Goal: Navigation & Orientation: Find specific page/section

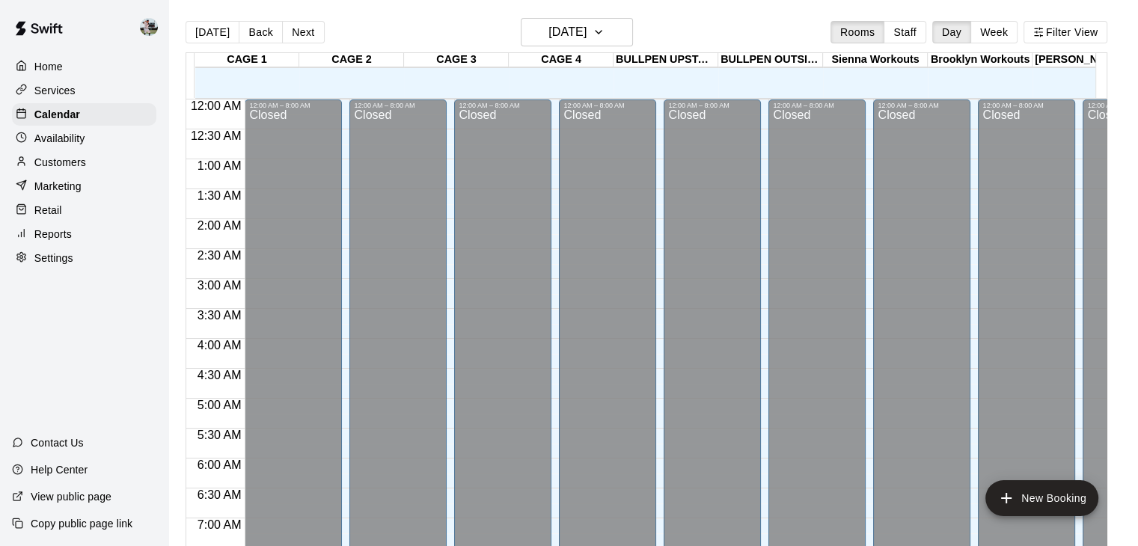
scroll to position [927, 0]
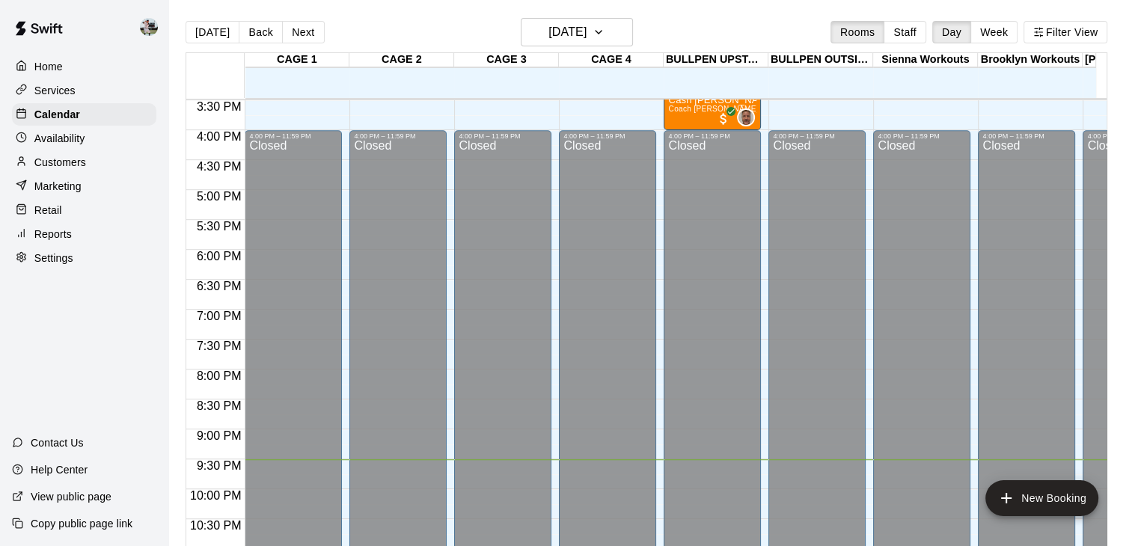
click at [70, 146] on p "Availability" at bounding box center [59, 138] width 51 height 15
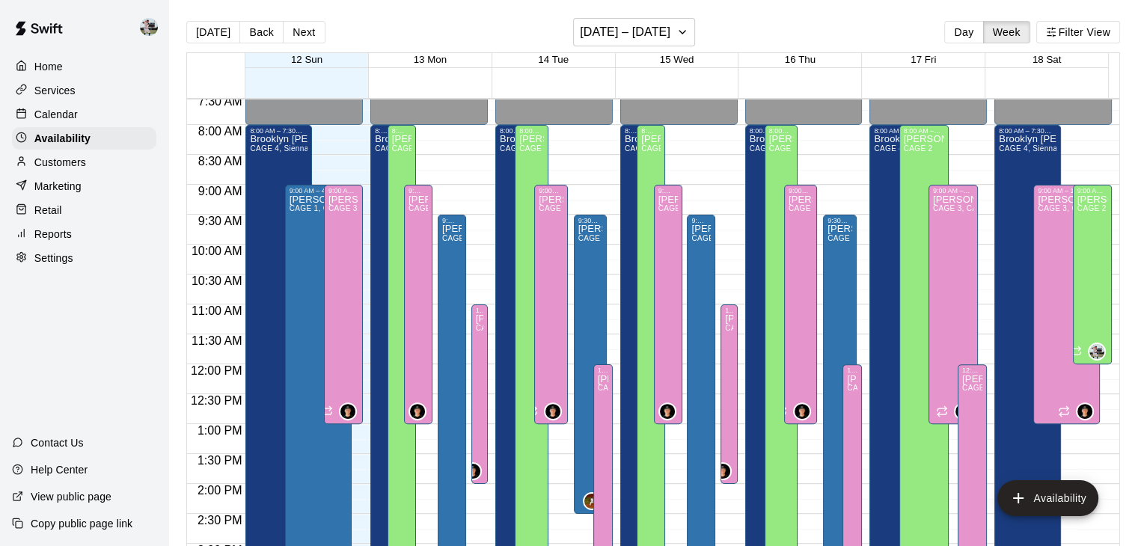
scroll to position [454, 0]
click at [75, 109] on p "Calendar" at bounding box center [55, 114] width 43 height 15
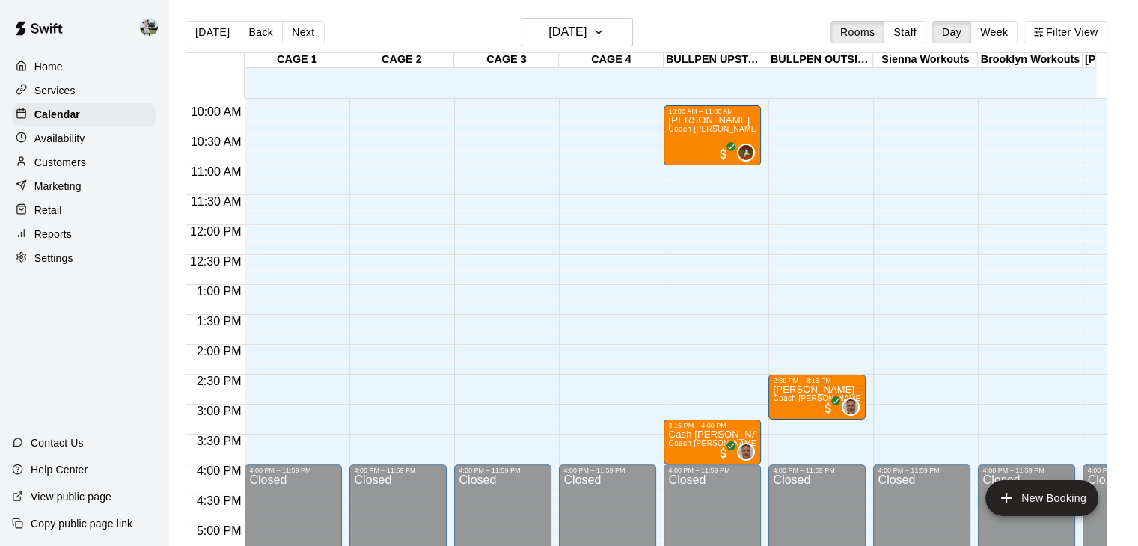
scroll to position [590, 0]
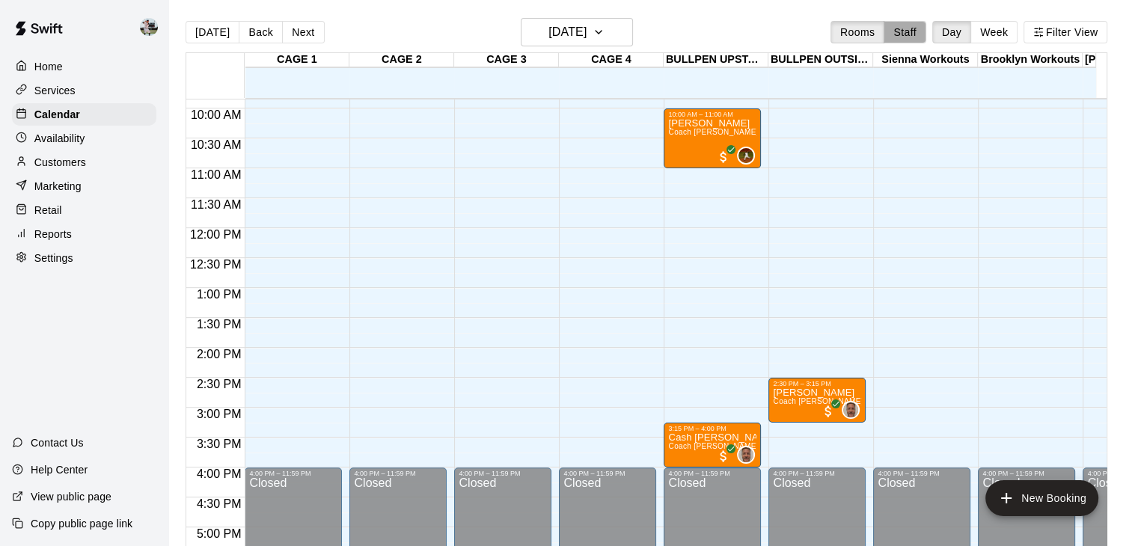
click at [909, 27] on button "Staff" at bounding box center [905, 32] width 43 height 22
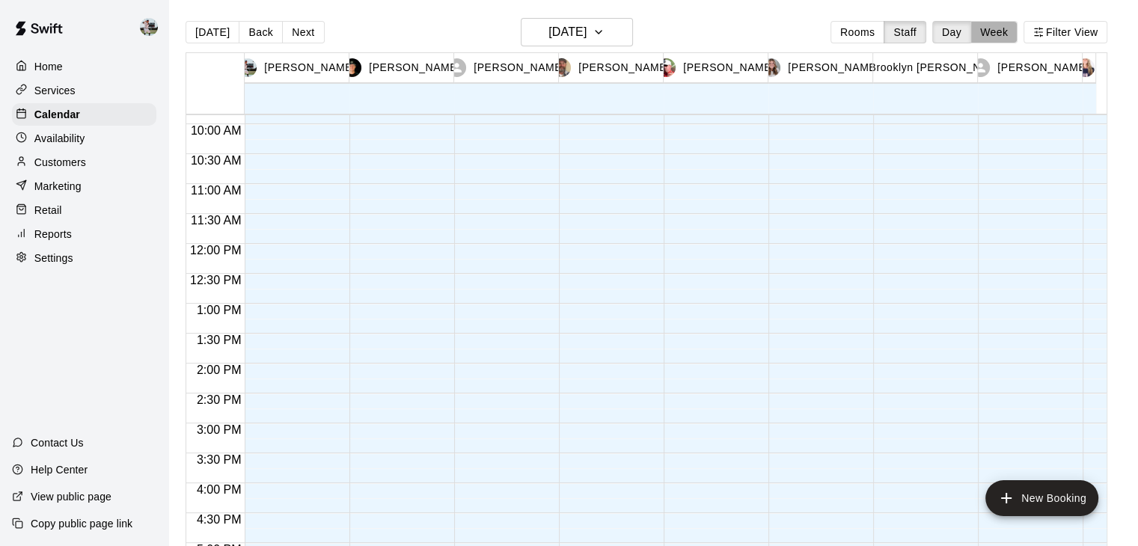
click at [1001, 30] on button "Week" at bounding box center [994, 32] width 47 height 22
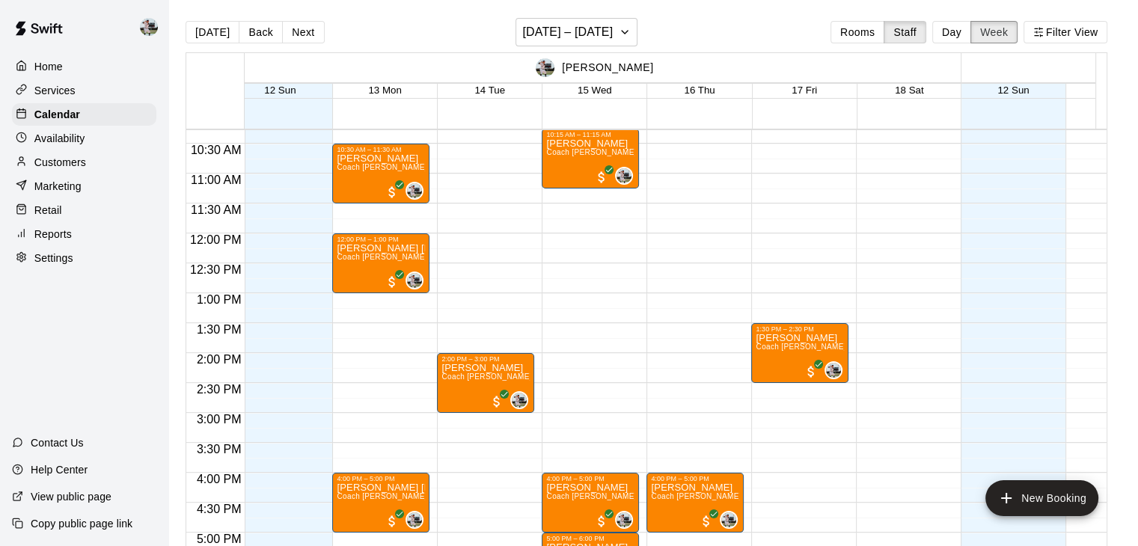
scroll to position [0, 17]
click at [67, 234] on div "Reports" at bounding box center [84, 234] width 144 height 22
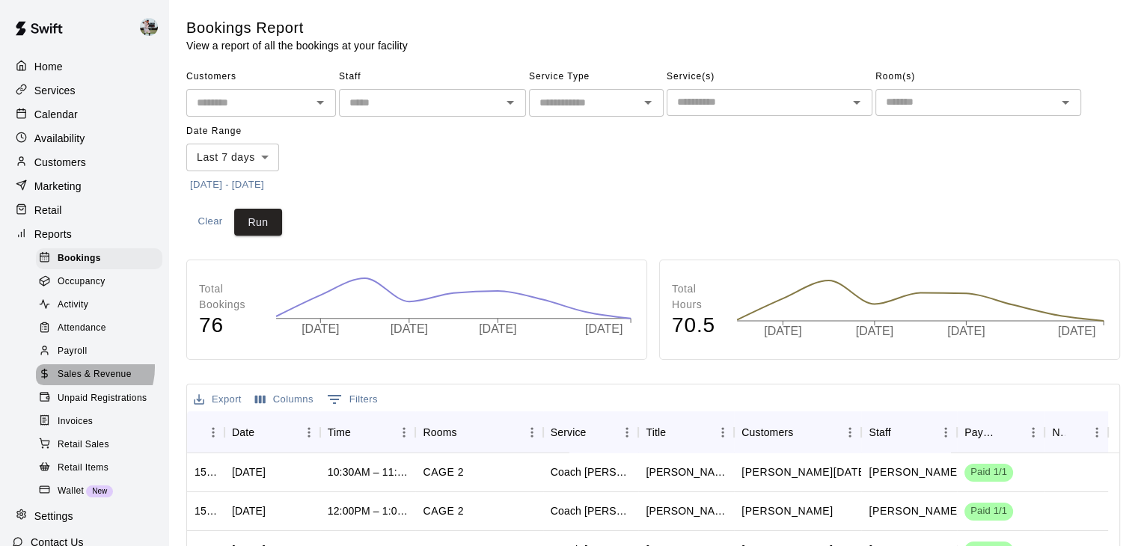
click at [85, 382] on span "Sales & Revenue" at bounding box center [95, 374] width 74 height 15
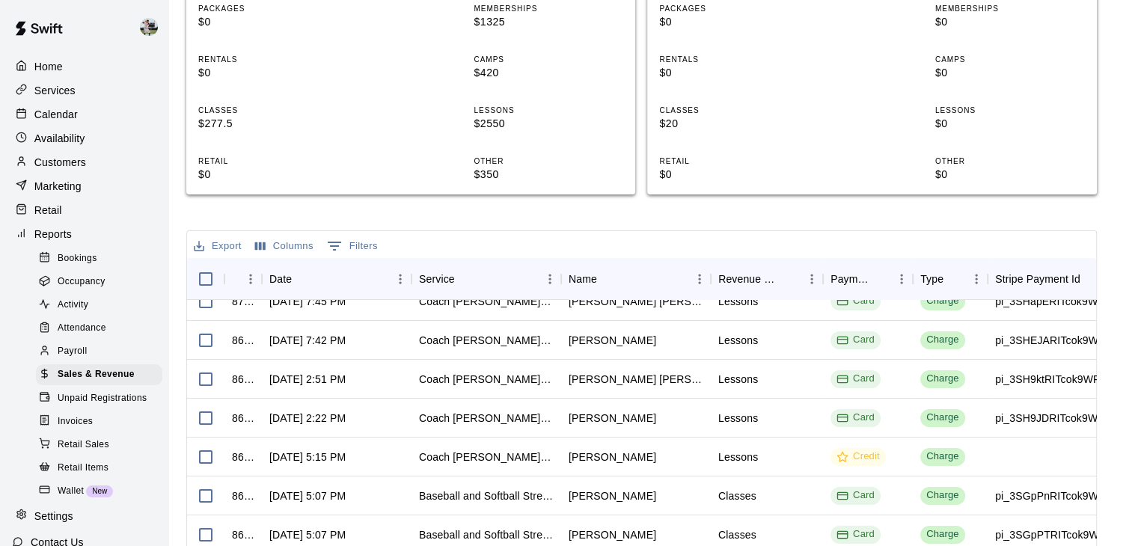
scroll to position [18, 0]
click at [60, 107] on div "Calendar" at bounding box center [84, 114] width 144 height 22
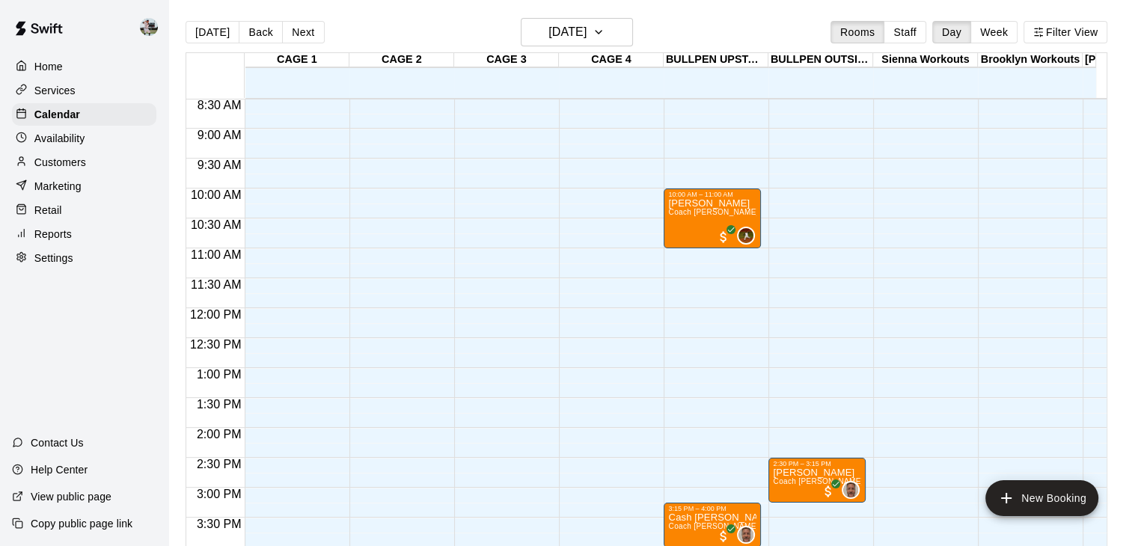
scroll to position [510, 0]
click at [918, 18] on div "[DATE] Back [DATE][DATE] Rooms Staff Day Week Filter View" at bounding box center [647, 35] width 922 height 34
click at [605, 40] on icon "button" at bounding box center [599, 32] width 12 height 18
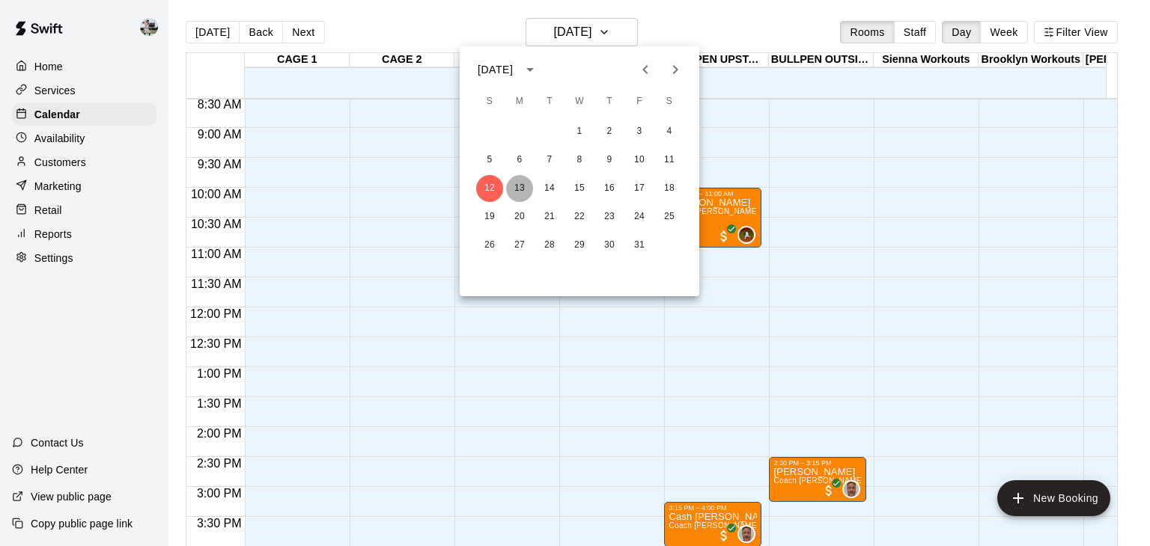
click at [516, 188] on button "13" at bounding box center [519, 188] width 27 height 27
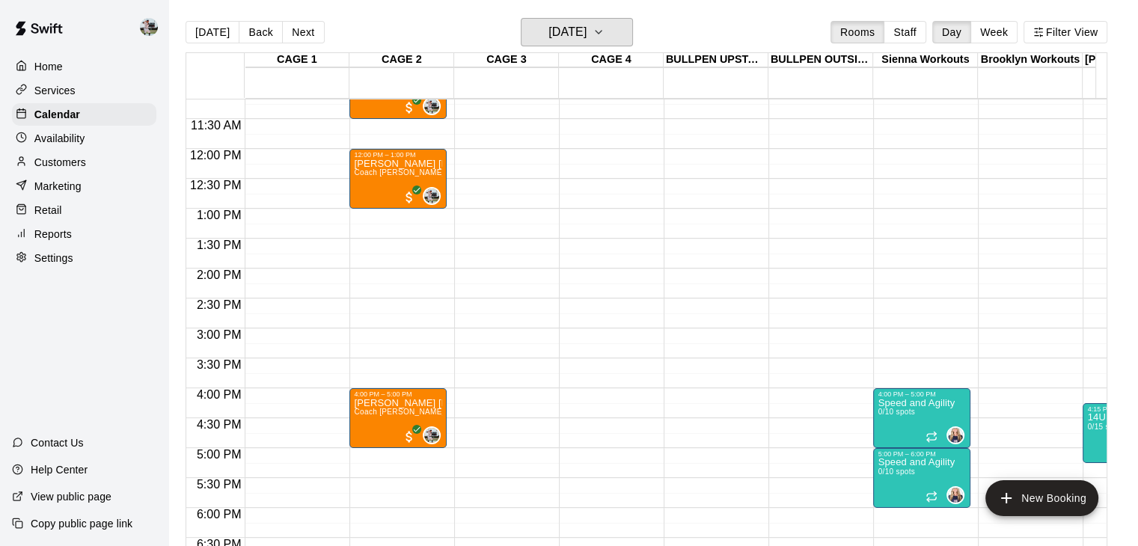
scroll to position [668, 0]
click at [605, 34] on icon "button" at bounding box center [599, 32] width 12 height 18
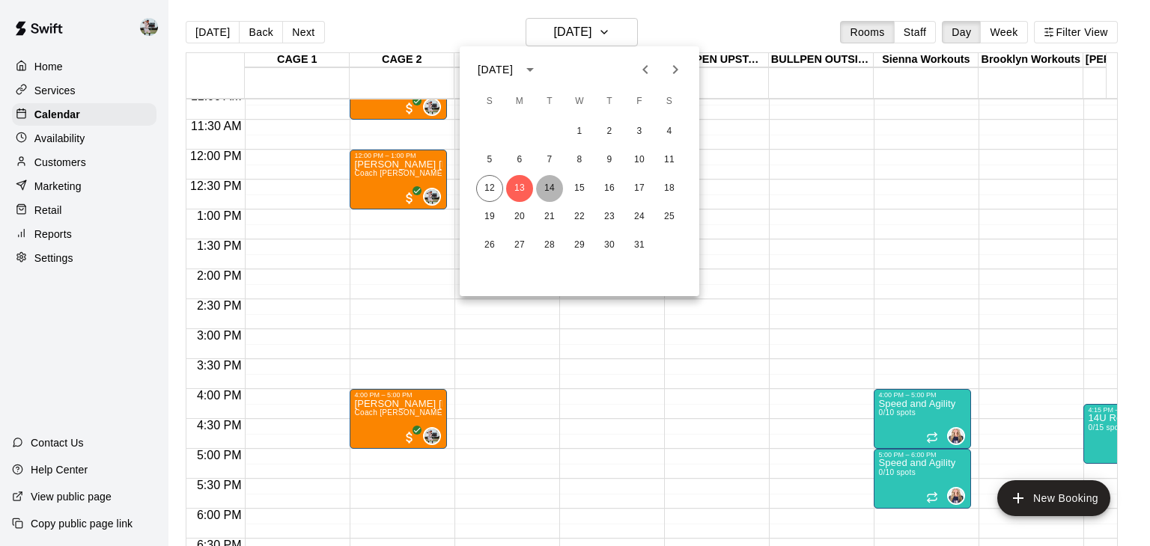
click at [551, 190] on button "14" at bounding box center [549, 188] width 27 height 27
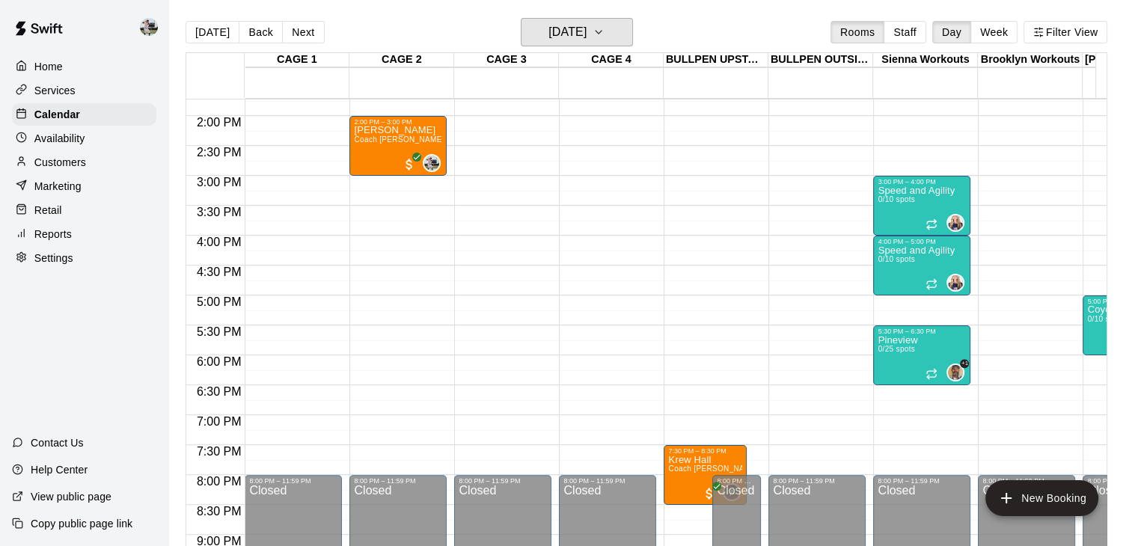
scroll to position [827, 0]
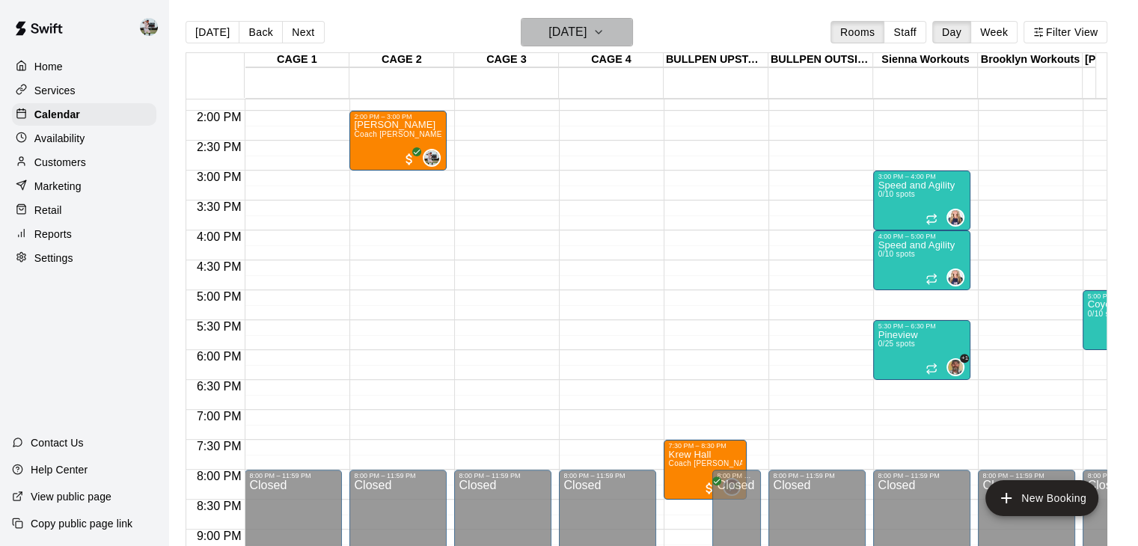
click at [587, 37] on h6 "[DATE]" at bounding box center [568, 32] width 38 height 21
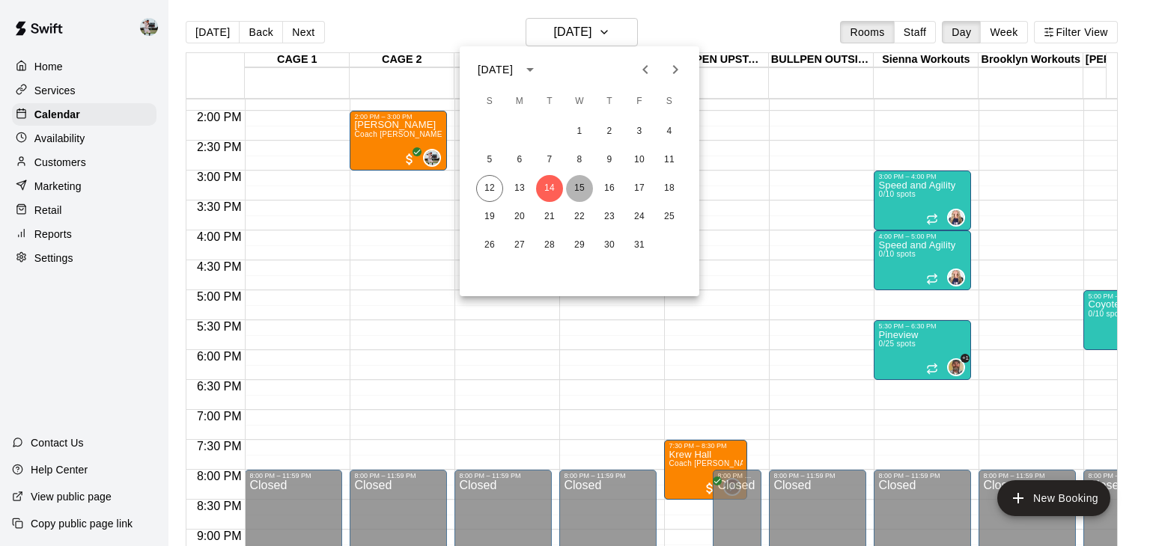
click at [576, 189] on button "15" at bounding box center [579, 188] width 27 height 27
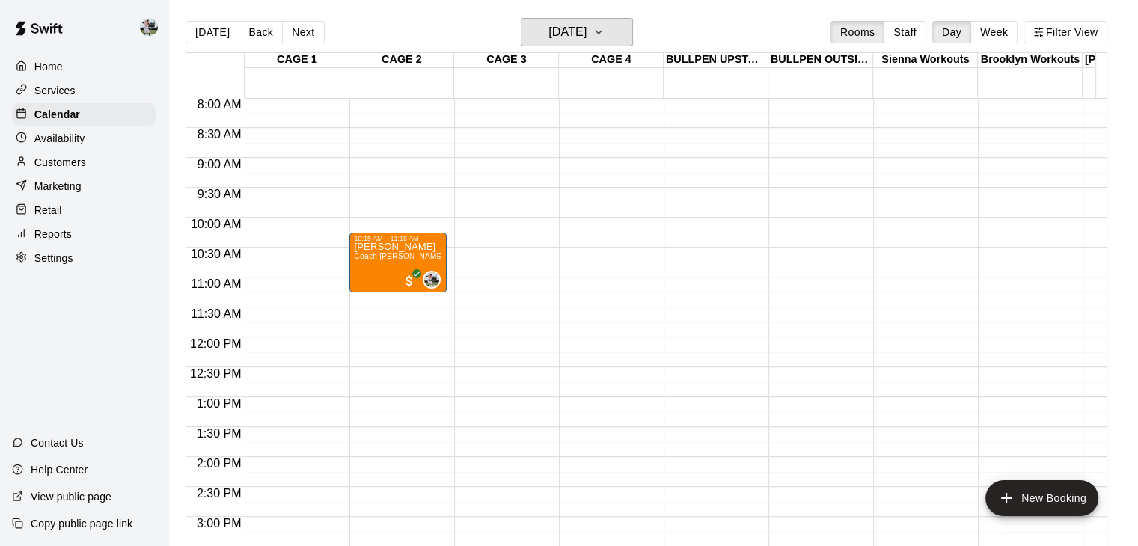
scroll to position [500, 0]
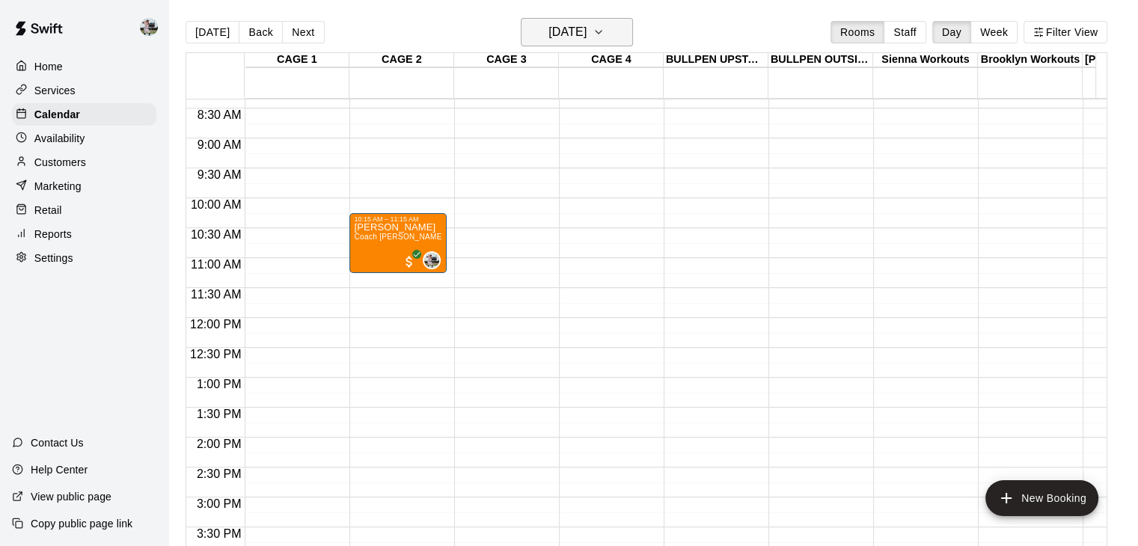
click at [587, 31] on h6 "[DATE]" at bounding box center [568, 32] width 38 height 21
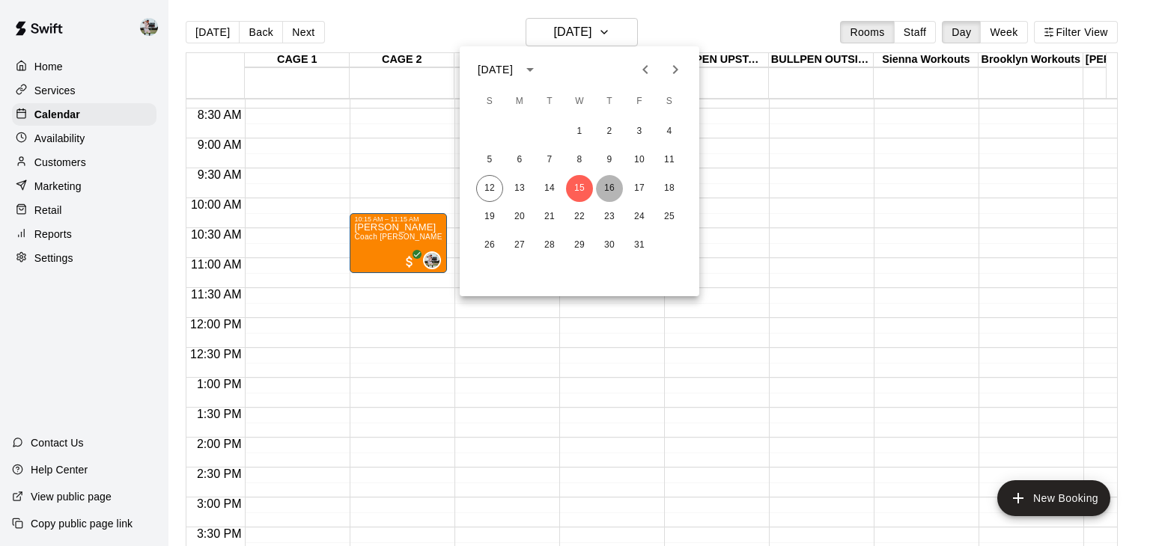
click at [605, 186] on button "16" at bounding box center [609, 188] width 27 height 27
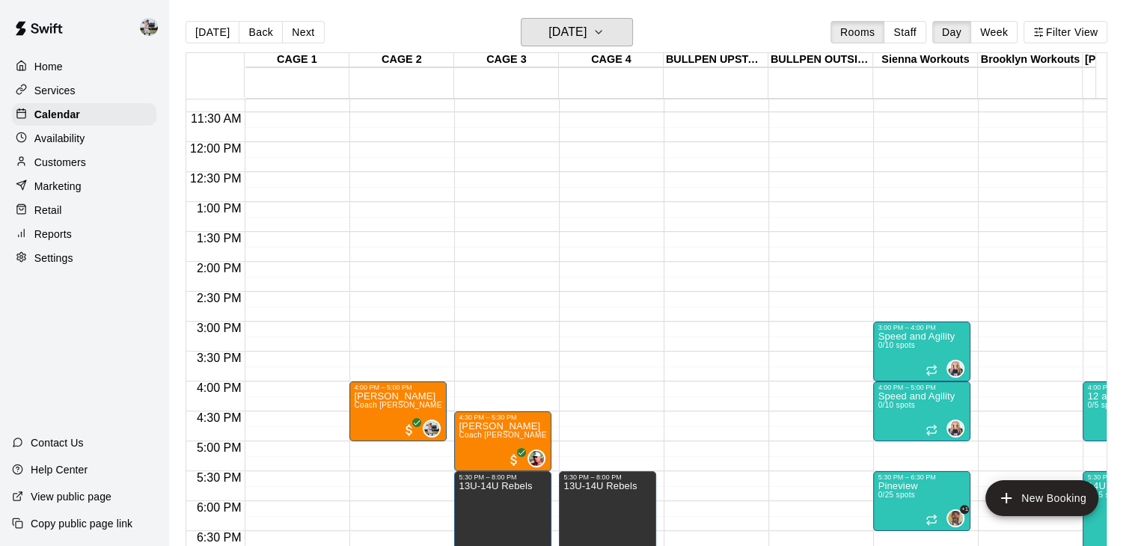
scroll to position [678, 0]
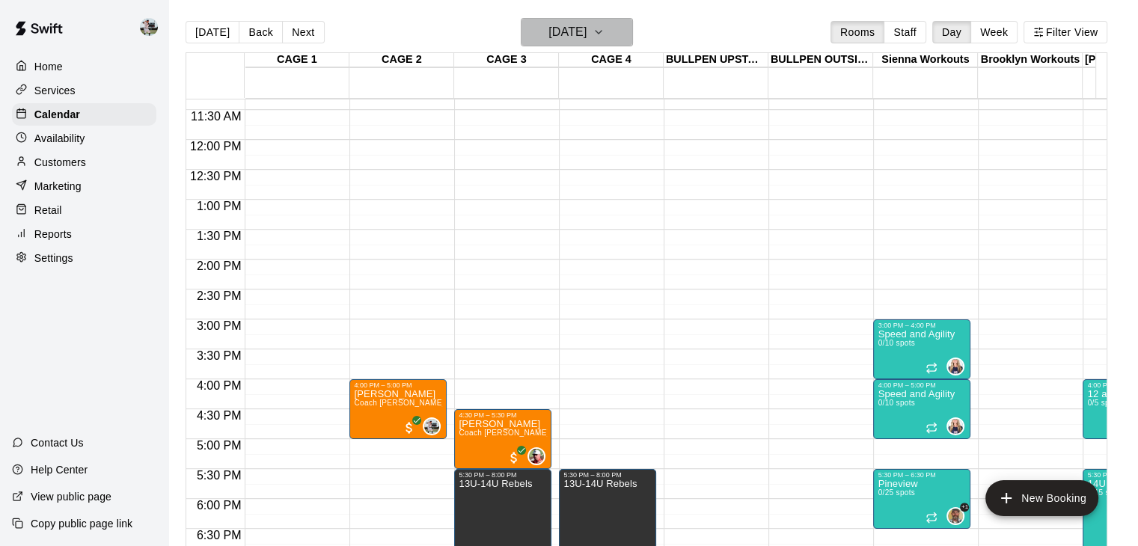
click at [616, 35] on button "[DATE]" at bounding box center [577, 32] width 112 height 28
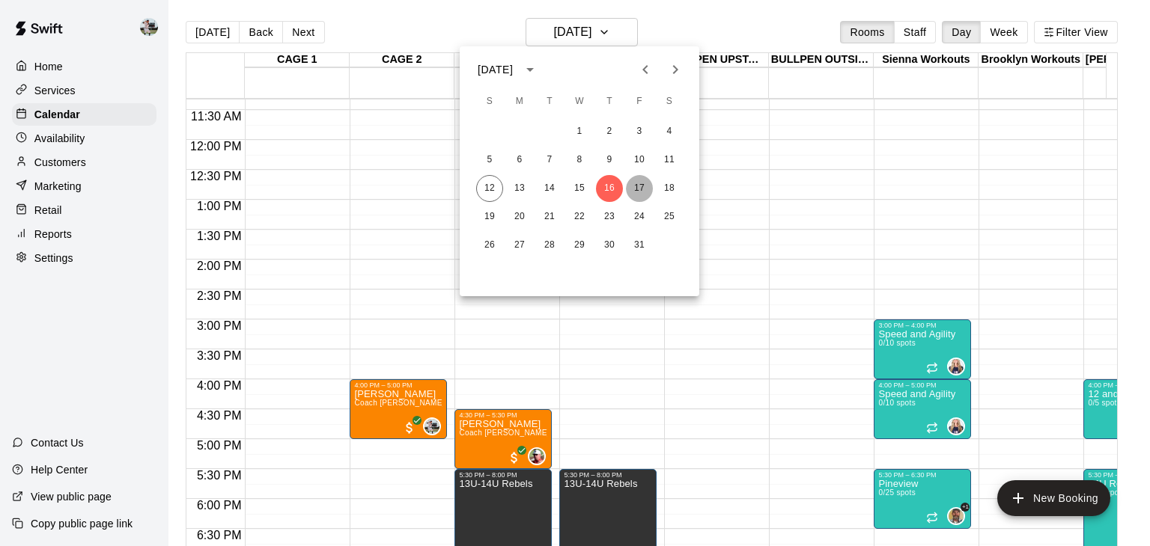
click at [641, 191] on button "17" at bounding box center [639, 188] width 27 height 27
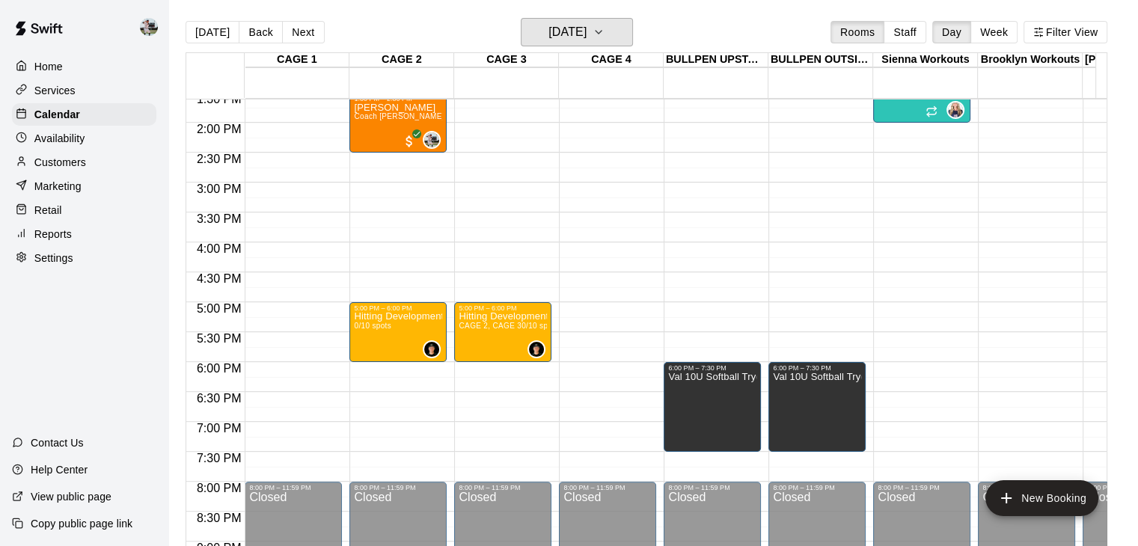
scroll to position [852, 0]
